Goal: Use online tool/utility: Utilize a website feature to perform a specific function

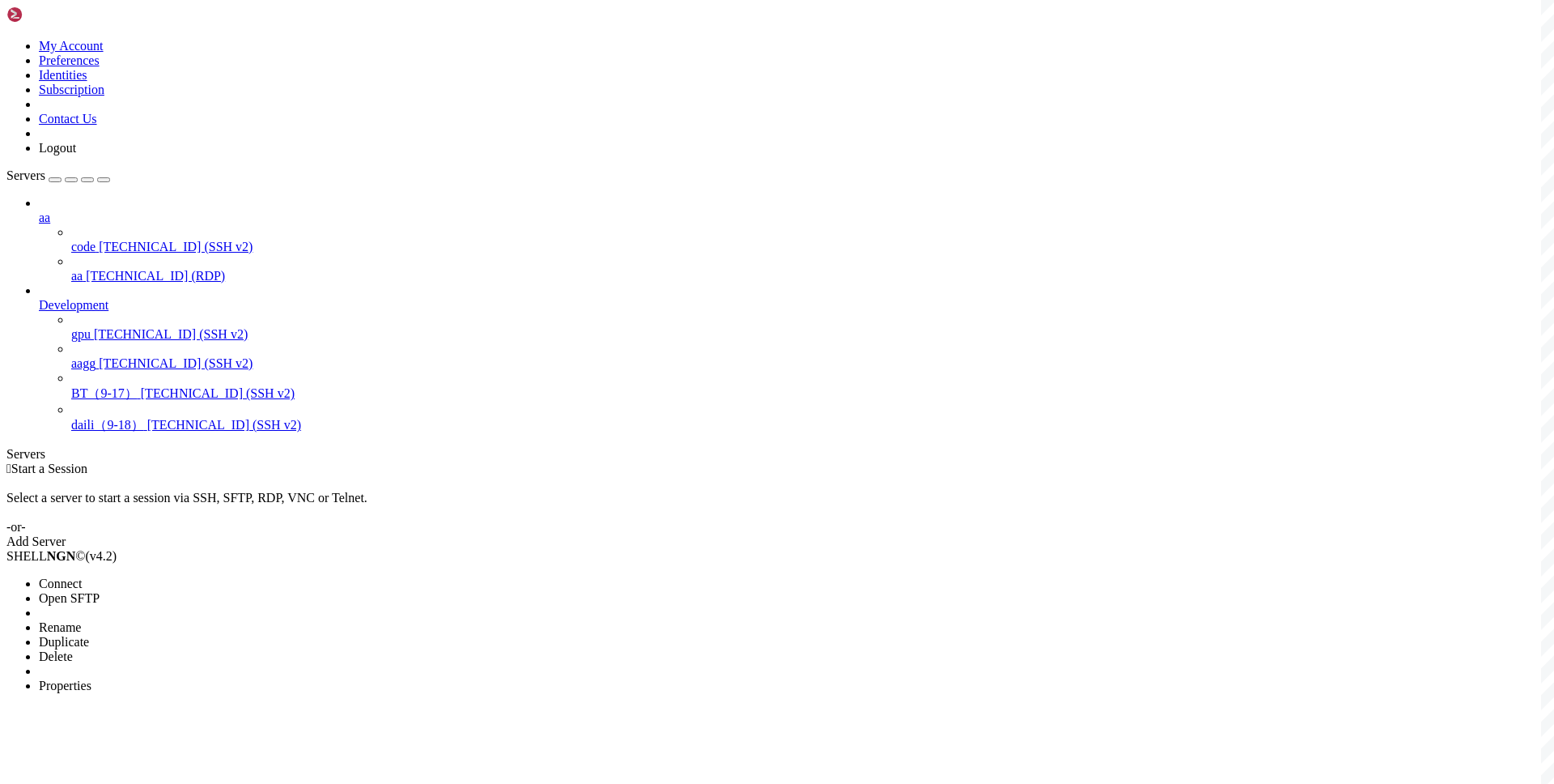
click at [81, 576] on span "Connect" at bounding box center [60, 583] width 43 height 14
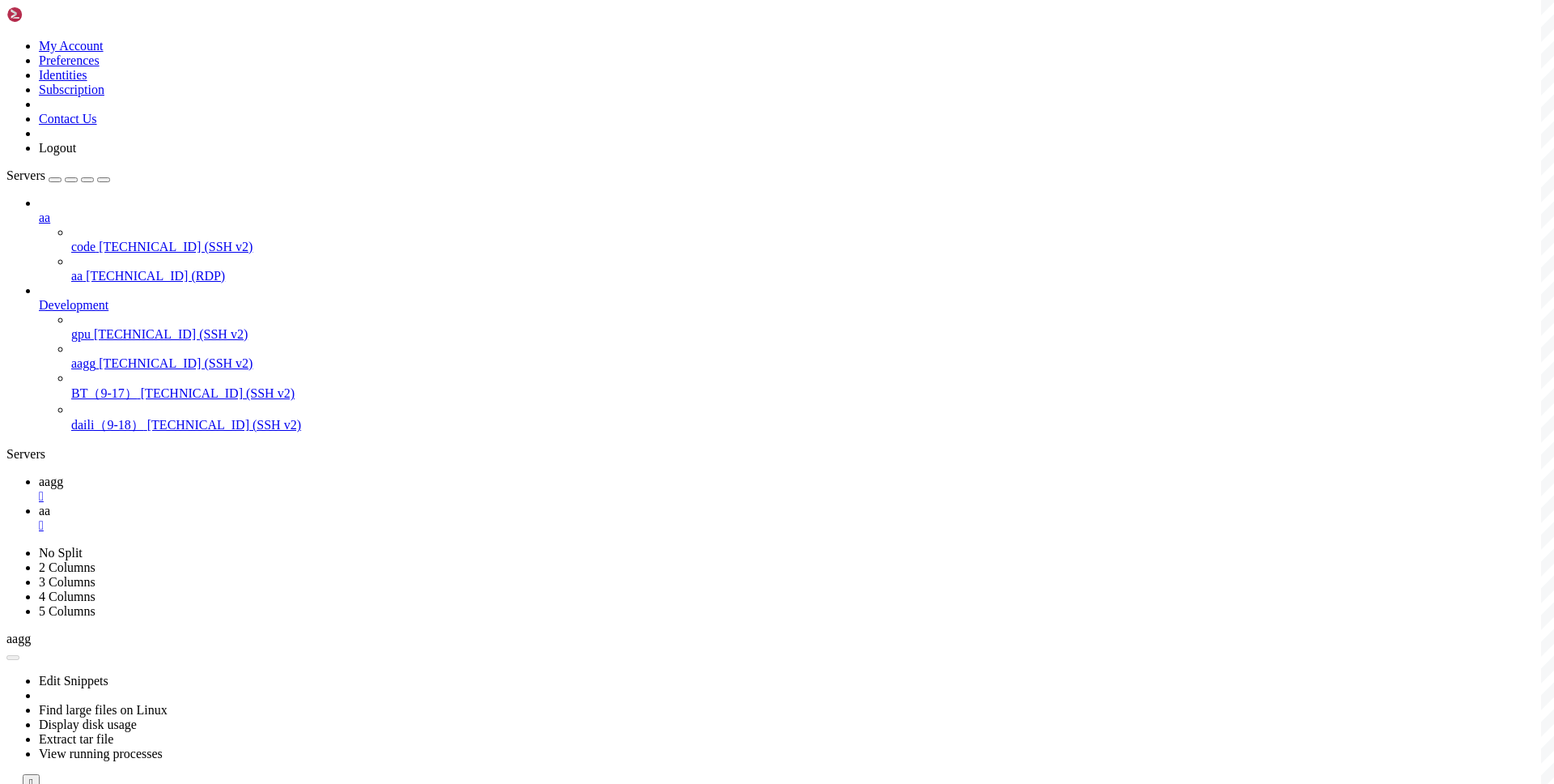
click at [63, 475] on span "aagg" at bounding box center [51, 481] width 25 height 14
click at [312, 503] on link "aa " at bounding box center [793, 517] width 1509 height 29
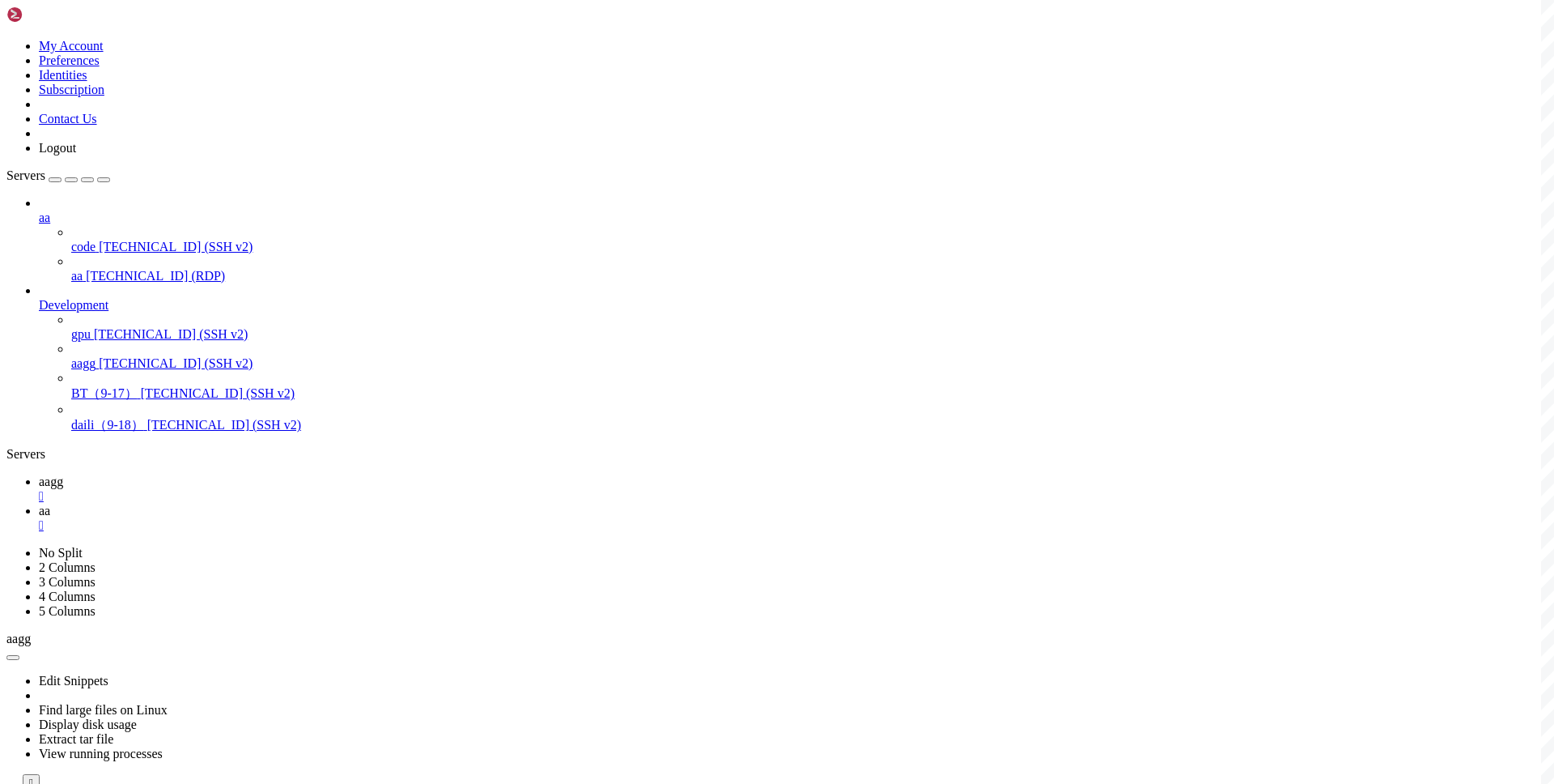
click at [63, 475] on span "aagg" at bounding box center [51, 481] width 25 height 14
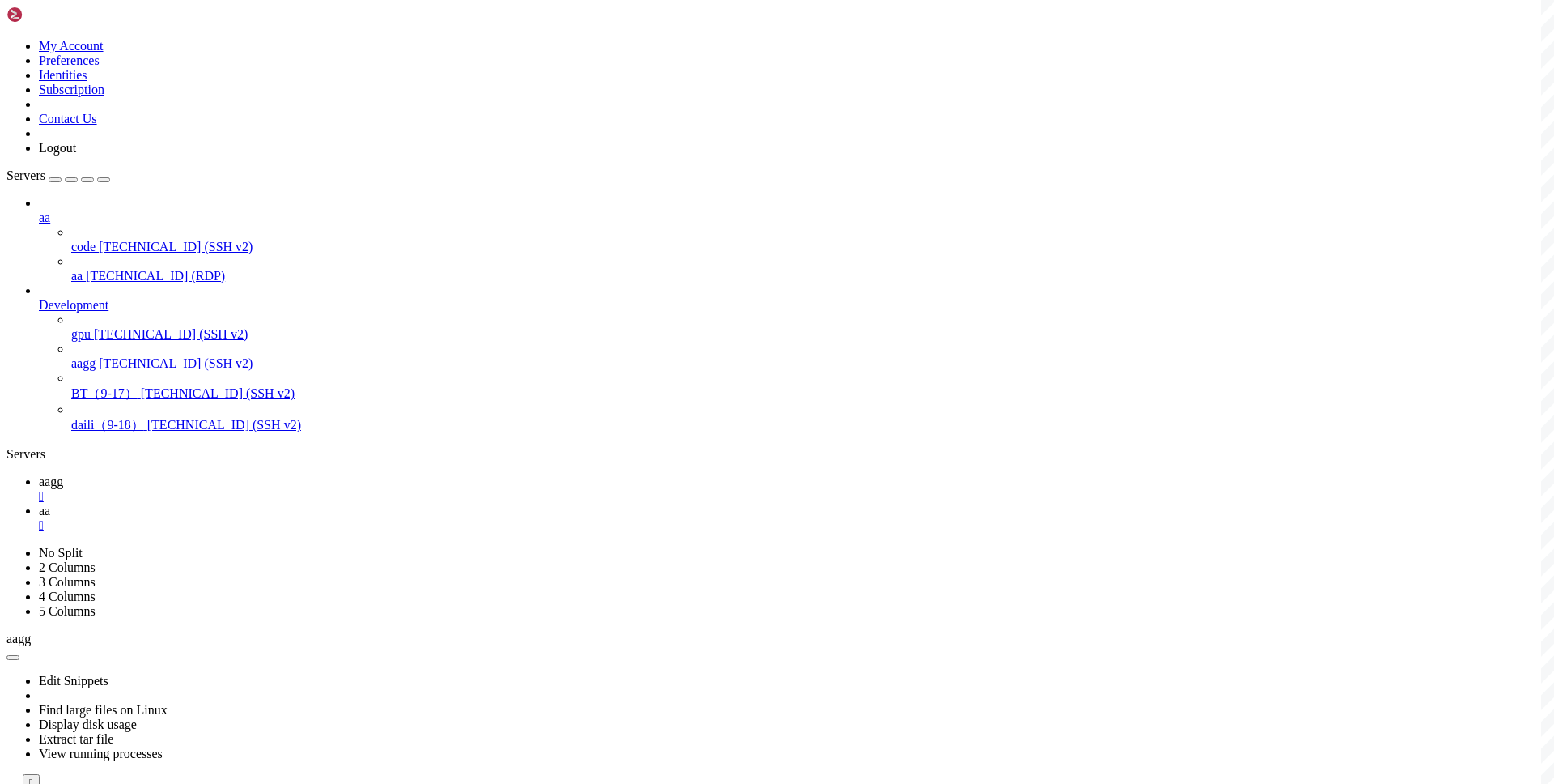
click at [50, 503] on span "aa" at bounding box center [44, 510] width 11 height 14
